Goal: Information Seeking & Learning: Find specific fact

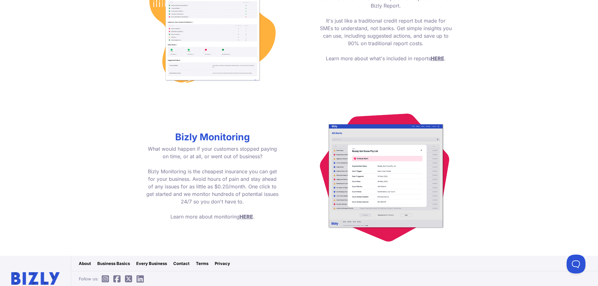
scroll to position [817, 0]
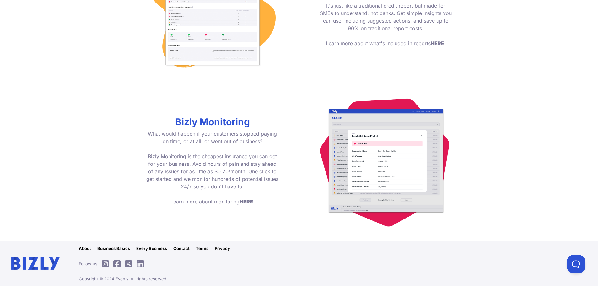
click at [141, 247] on link "Every Business" at bounding box center [151, 248] width 31 height 6
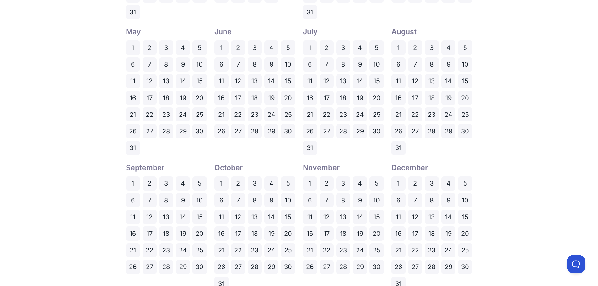
scroll to position [367, 0]
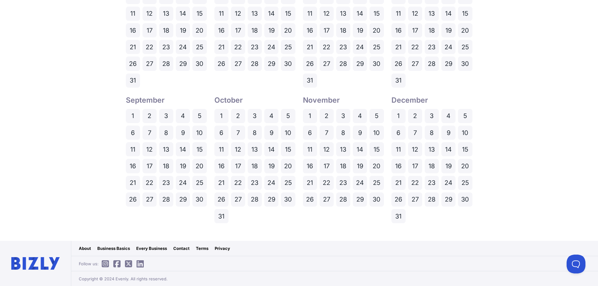
click at [113, 246] on link "Business Basics" at bounding box center [113, 248] width 33 height 6
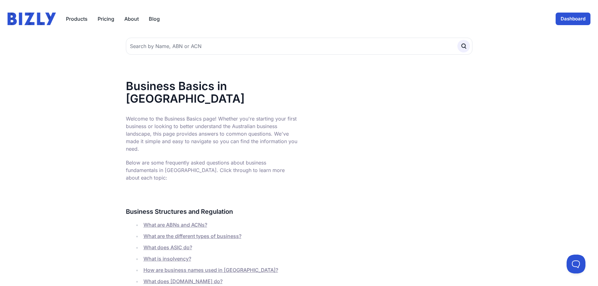
click at [560, 14] on link "Dashboard" at bounding box center [573, 19] width 35 height 13
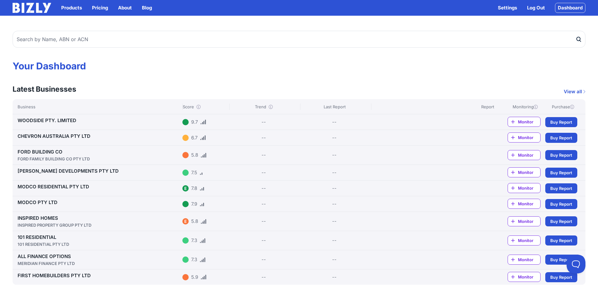
click at [59, 120] on link "WOODSIDE PTY. LIMITED" at bounding box center [47, 120] width 59 height 6
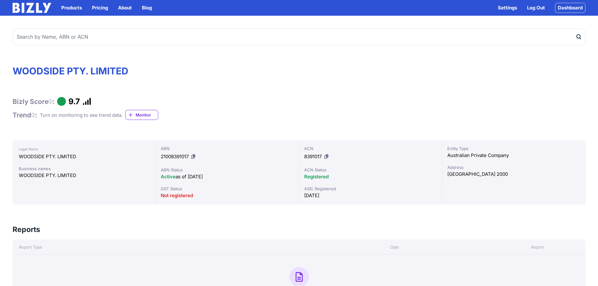
drag, startPoint x: 0, startPoint y: 0, endPoint x: 89, endPoint y: 35, distance: 96.2
click at [90, 35] on input "text" at bounding box center [299, 36] width 573 height 17
click at [88, 37] on input "text" at bounding box center [299, 36] width 573 height 17
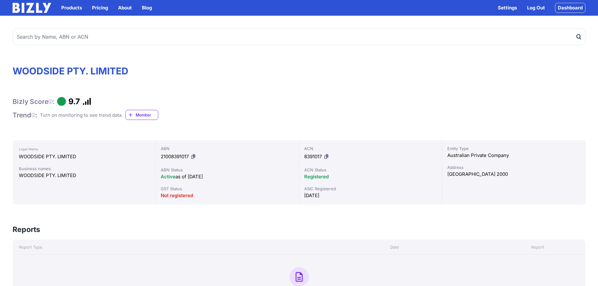
click at [88, 37] on input "text" at bounding box center [299, 36] width 573 height 17
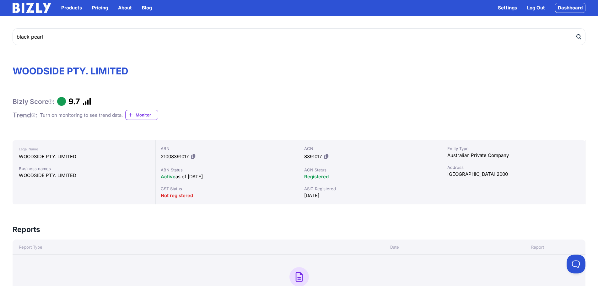
type input "black pearl"
click at [578, 38] on icon "submit" at bounding box center [578, 37] width 6 height 7
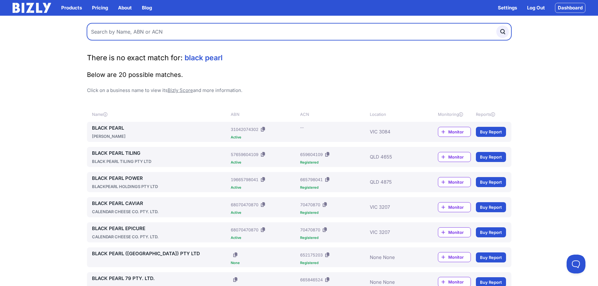
click at [191, 31] on input "text" at bounding box center [299, 31] width 424 height 17
paste input "76649940527"
type input "76649940527"
click at [496, 25] on button "submit" at bounding box center [502, 31] width 13 height 13
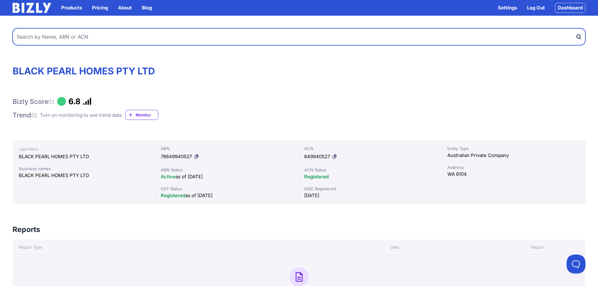
click at [98, 40] on input "text" at bounding box center [299, 36] width 573 height 17
paste input "15627866522"
type input "15627866522"
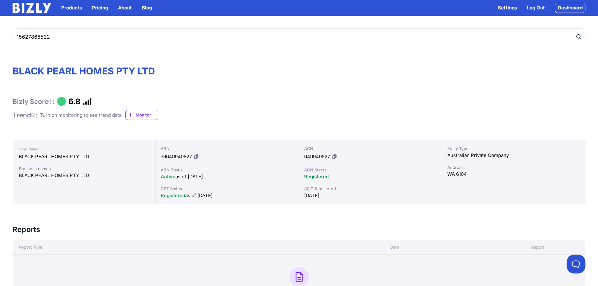
click at [578, 38] on icon "submit" at bounding box center [578, 37] width 3 height 4
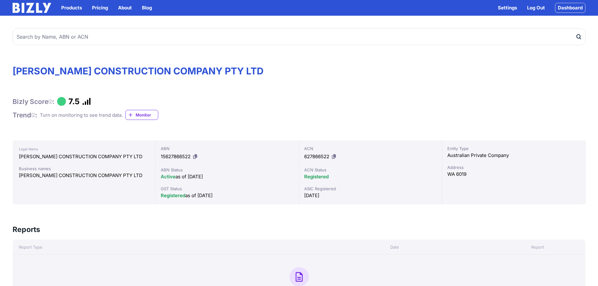
click at [52, 102] on icon at bounding box center [50, 101] width 4 height 0
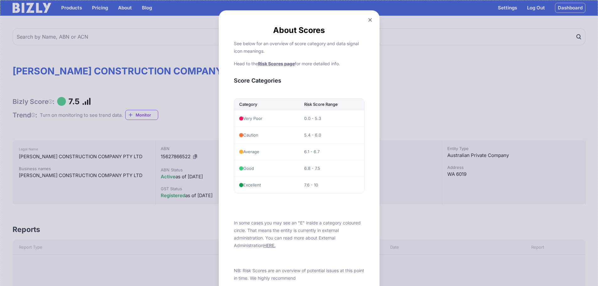
click at [371, 21] on icon at bounding box center [369, 19] width 3 height 3
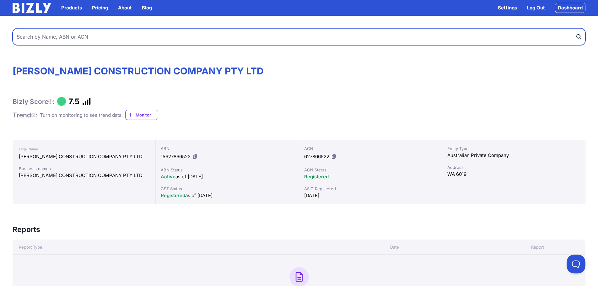
click at [93, 42] on input "text" at bounding box center [299, 36] width 573 height 17
click at [94, 39] on input "text" at bounding box center [299, 36] width 573 height 17
